Goal: Task Accomplishment & Management: Manage account settings

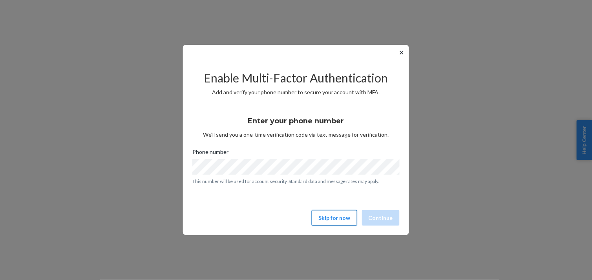
click at [344, 211] on button "Skip for now" at bounding box center [335, 218] width 46 height 16
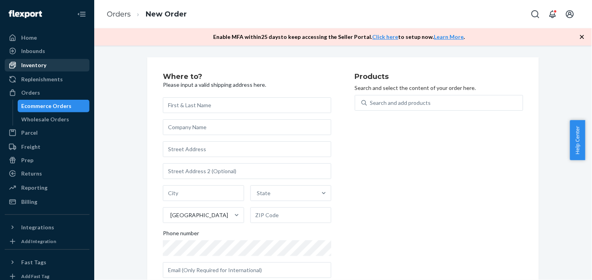
click at [31, 66] on div "Inventory" at bounding box center [33, 65] width 25 height 8
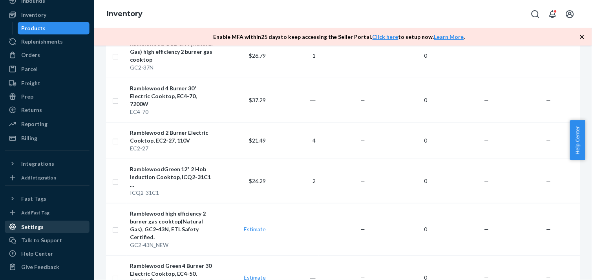
scroll to position [51, 0]
click at [27, 222] on div "Settings" at bounding box center [32, 226] width 22 height 8
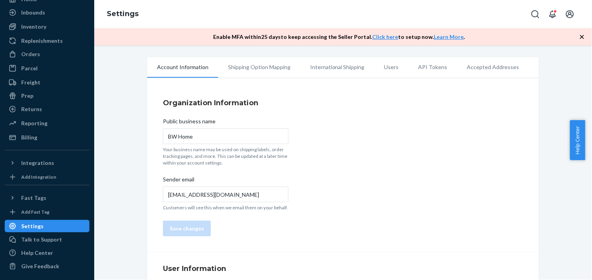
scroll to position [96, 0]
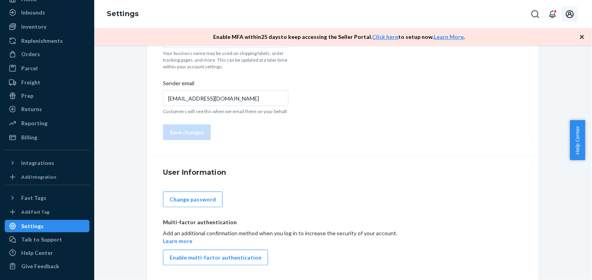
click at [568, 14] on icon "Open account menu" at bounding box center [569, 13] width 9 height 9
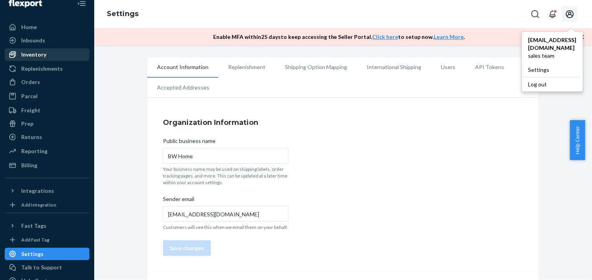
scroll to position [0, 0]
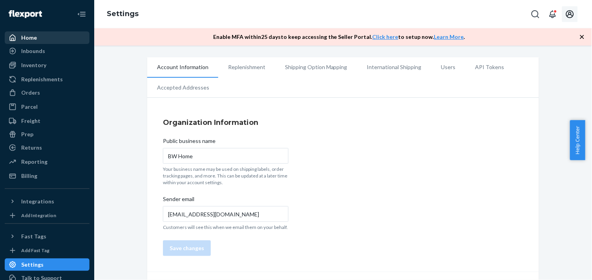
click at [25, 37] on div "Home" at bounding box center [29, 38] width 16 height 8
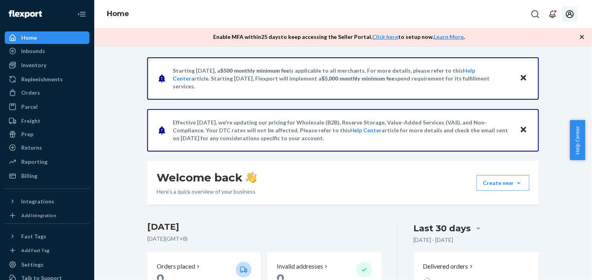
click at [570, 13] on icon "Open account menu" at bounding box center [569, 13] width 9 height 9
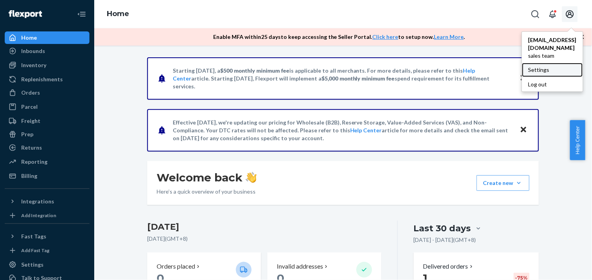
click at [522, 64] on div "Settings" at bounding box center [552, 70] width 61 height 14
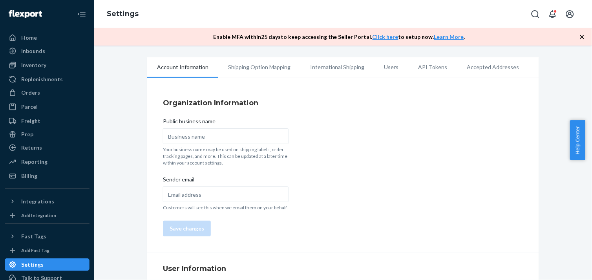
type input "BW Home"
type input "[EMAIL_ADDRESS][DOMAIN_NAME]"
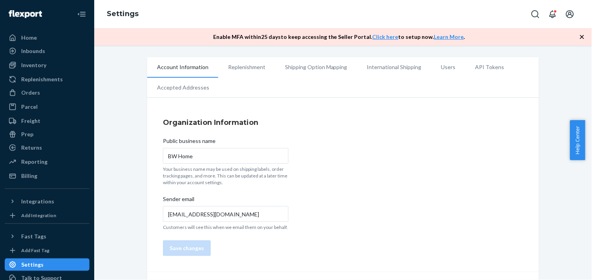
click at [187, 89] on li "Accepted Addresses" at bounding box center [183, 88] width 72 height 20
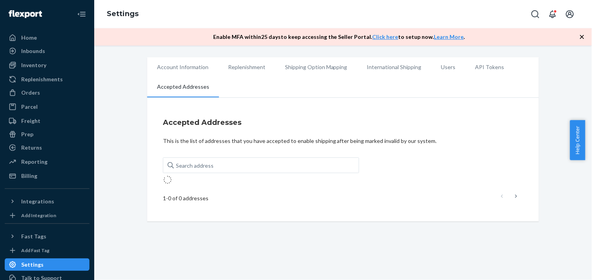
click at [180, 60] on li "Account Information" at bounding box center [182, 67] width 71 height 20
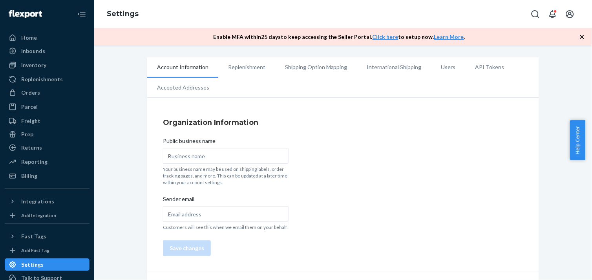
type input "BW Home"
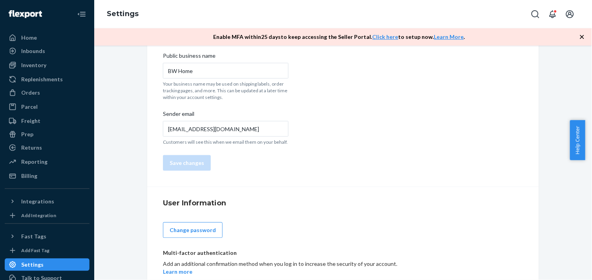
scroll to position [72, 0]
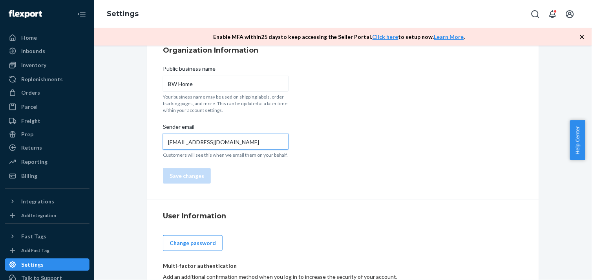
drag, startPoint x: 225, startPoint y: 140, endPoint x: 144, endPoint y: 138, distance: 80.8
click at [147, 138] on div "Organization Information Public business name BW Home Your business name may be…" at bounding box center [343, 114] width 392 height 170
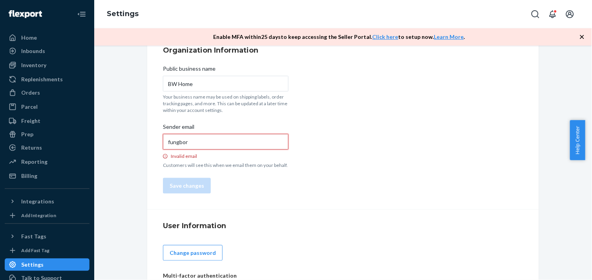
type input "[EMAIL_ADDRESS][DOMAIN_NAME]"
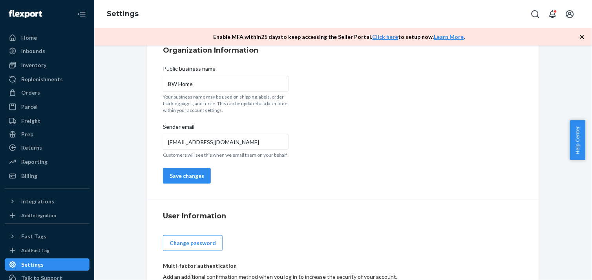
click at [368, 168] on div "Organization Information Public business name BW Home Your business name may be…" at bounding box center [343, 114] width 392 height 170
click at [171, 174] on button "Save changes" at bounding box center [187, 176] width 48 height 16
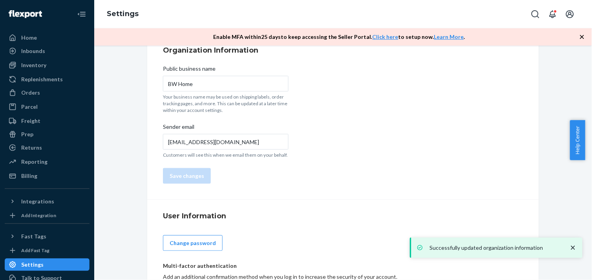
click at [572, 245] on icon "close toast" at bounding box center [573, 248] width 8 height 8
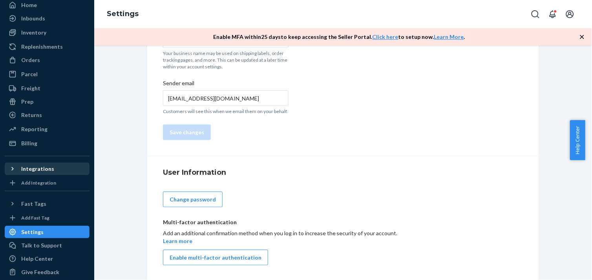
scroll to position [38, 0]
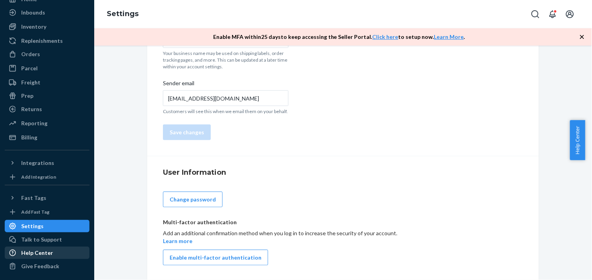
click at [40, 249] on div "Help Center" at bounding box center [37, 253] width 32 height 8
